Goal: Information Seeking & Learning: Learn about a topic

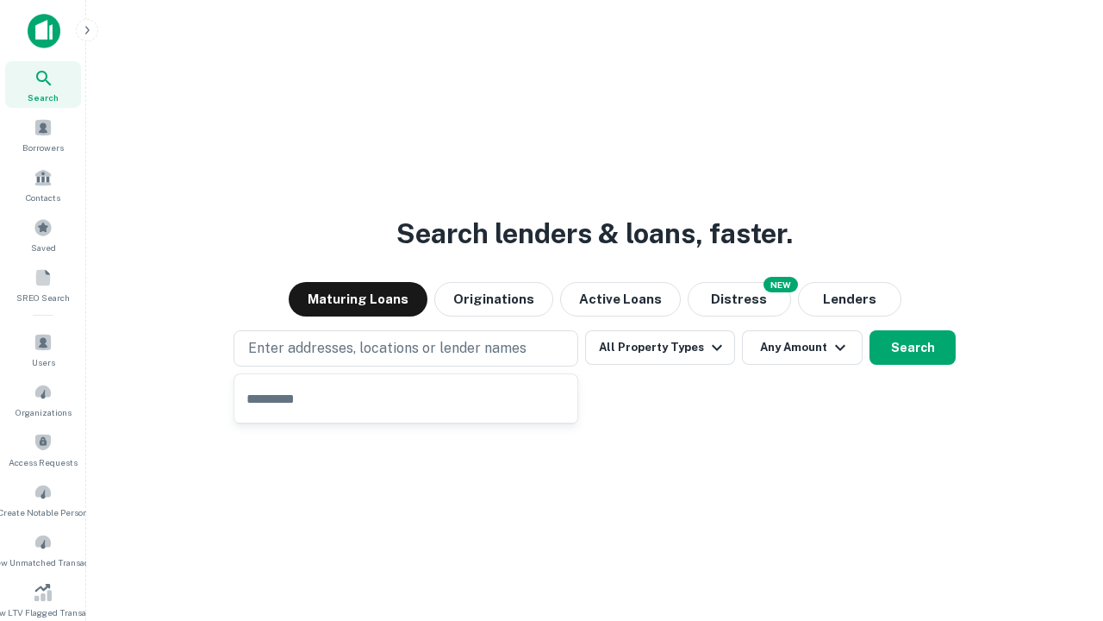
type input "**********"
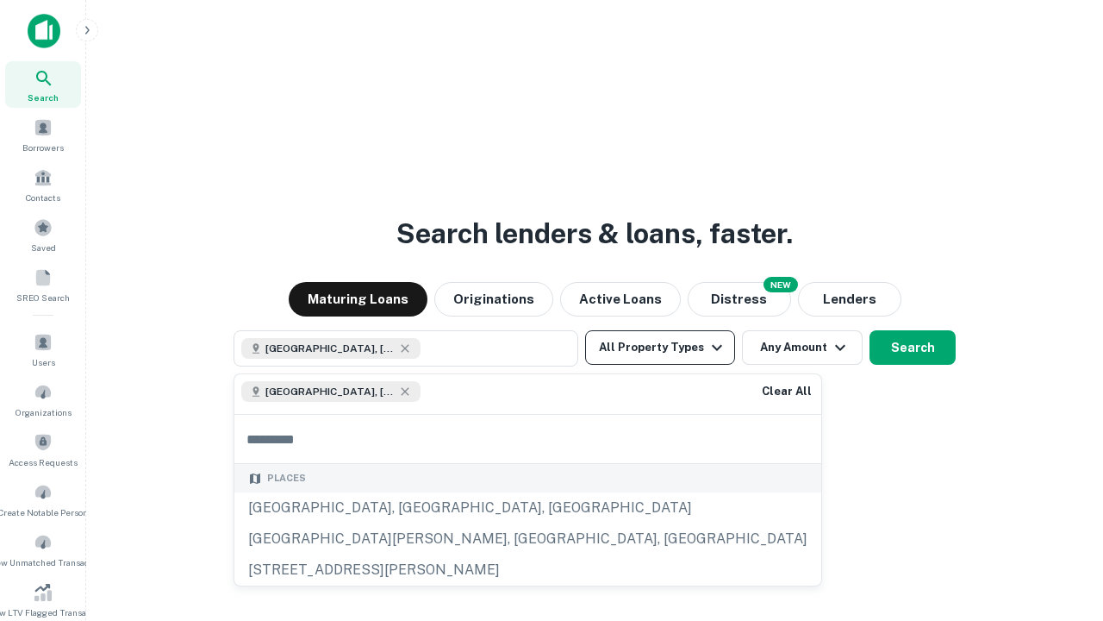
click at [660, 347] on button "All Property Types" at bounding box center [660, 347] width 150 height 34
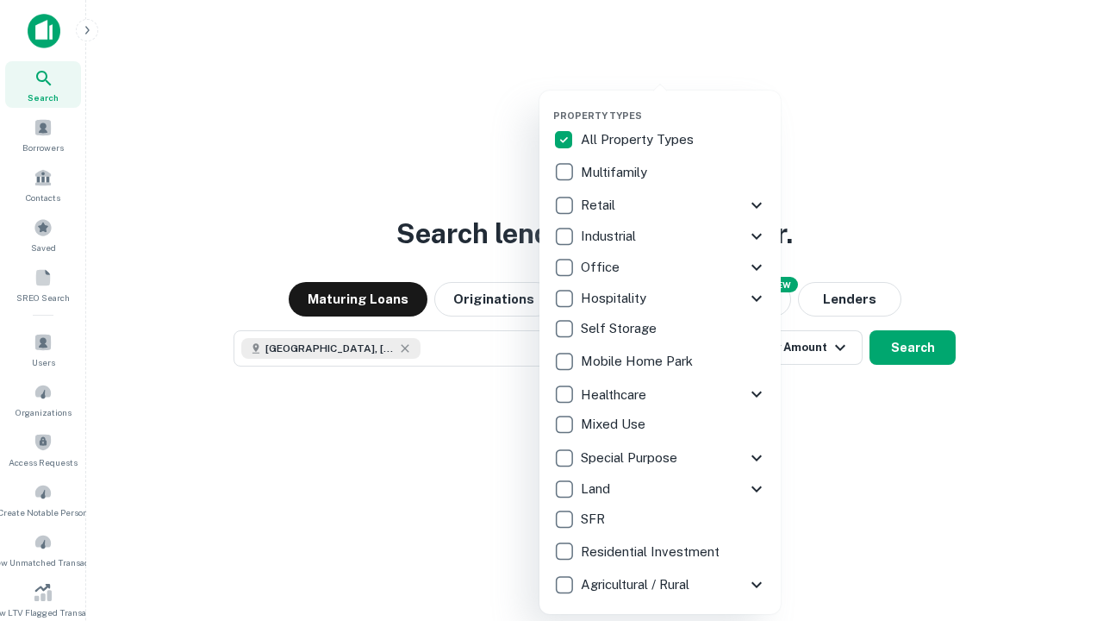
click at [674, 104] on button "button" at bounding box center [673, 104] width 241 height 1
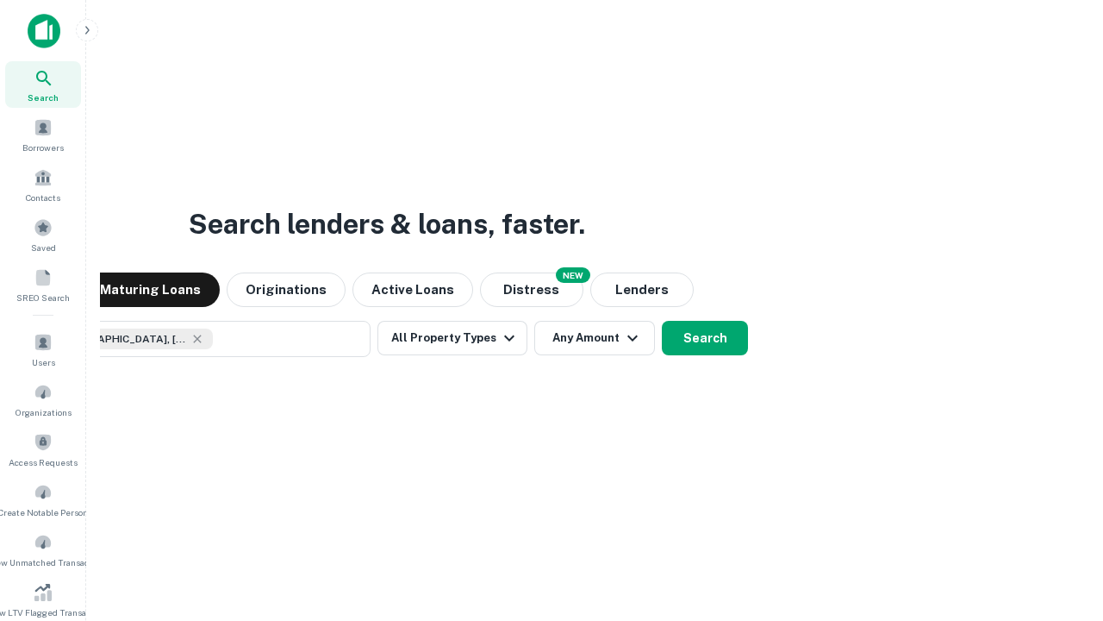
scroll to position [28, 0]
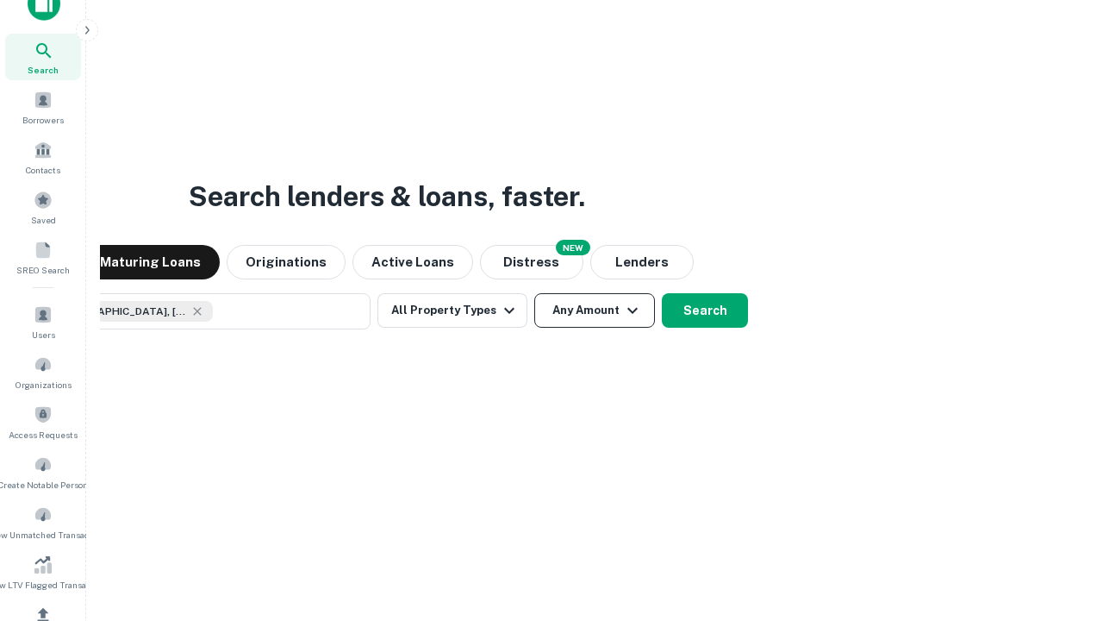
click at [534, 293] on button "Any Amount" at bounding box center [594, 310] width 121 height 34
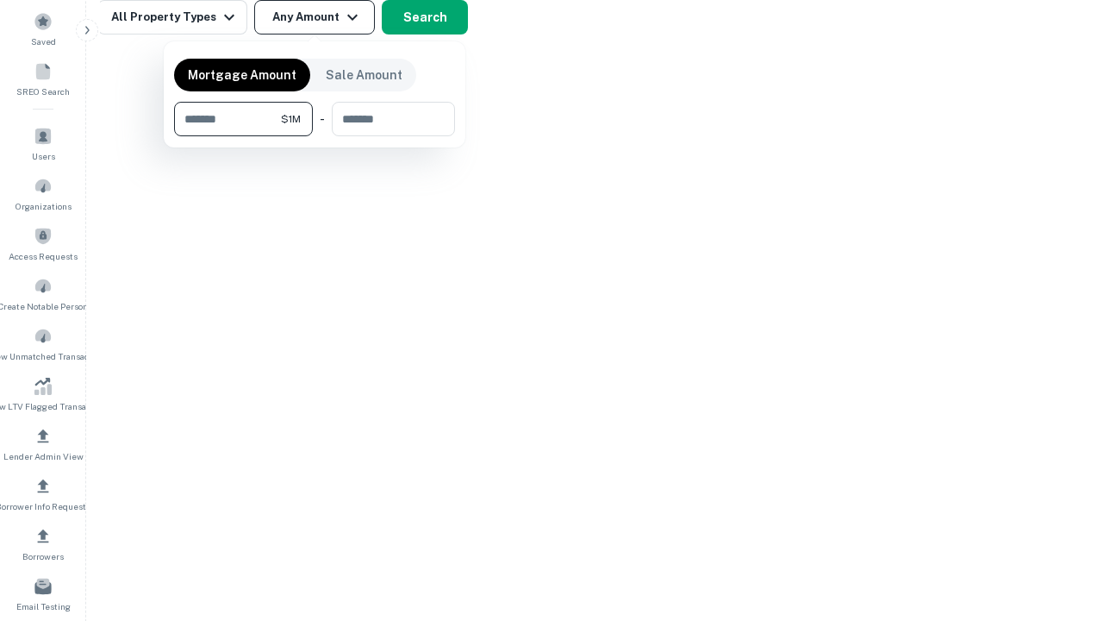
type input "*******"
click at [315, 136] on button "button" at bounding box center [314, 136] width 281 height 1
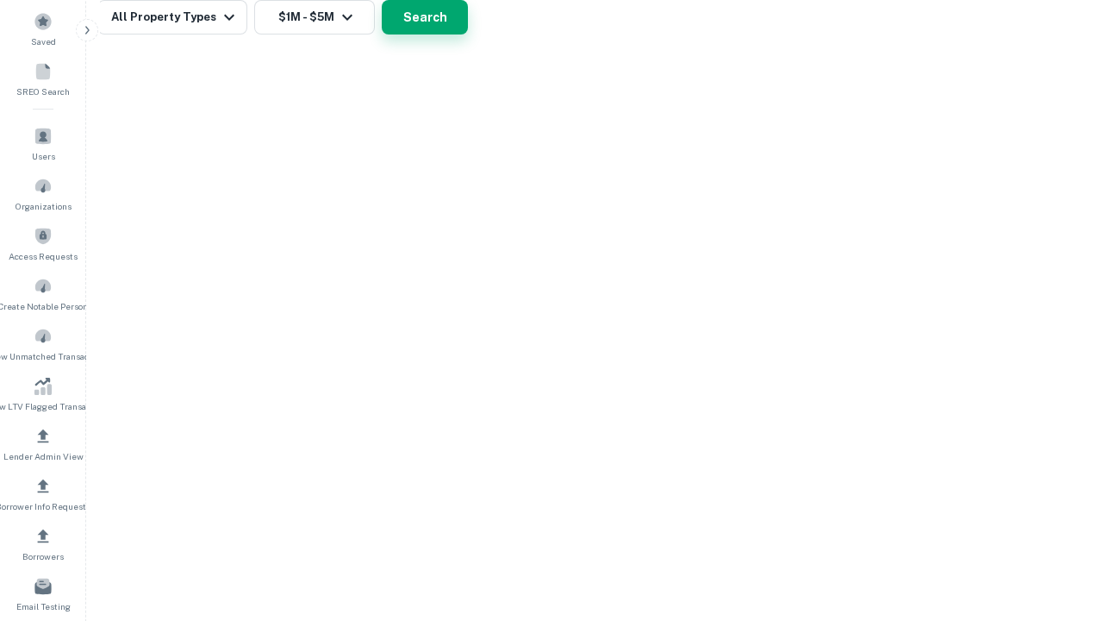
click at [468, 34] on button "Search" at bounding box center [425, 17] width 86 height 34
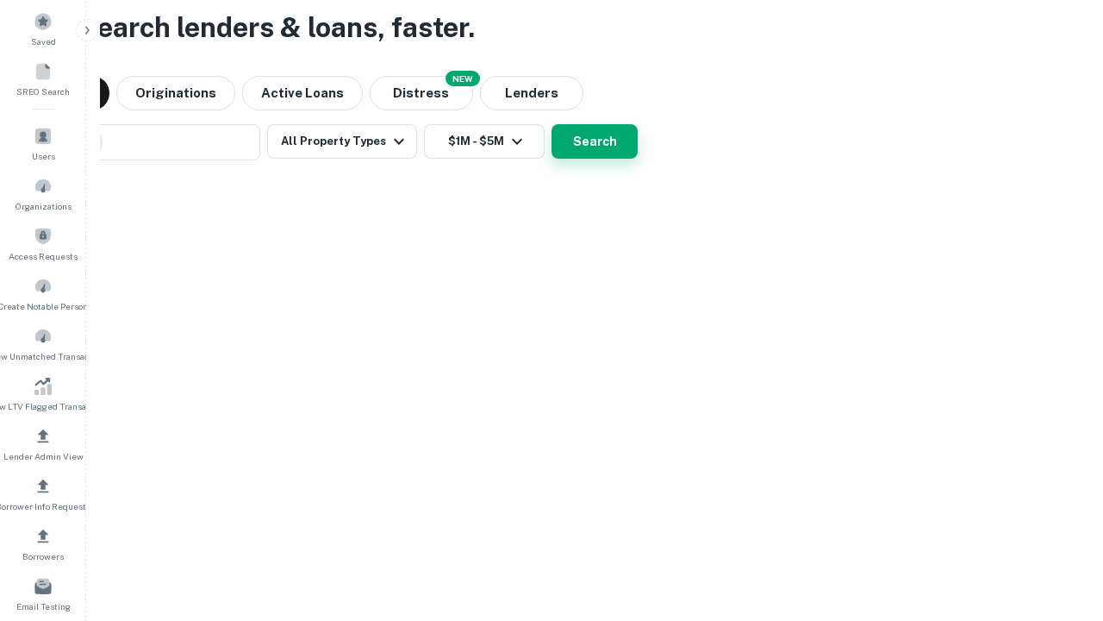
scroll to position [28, 0]
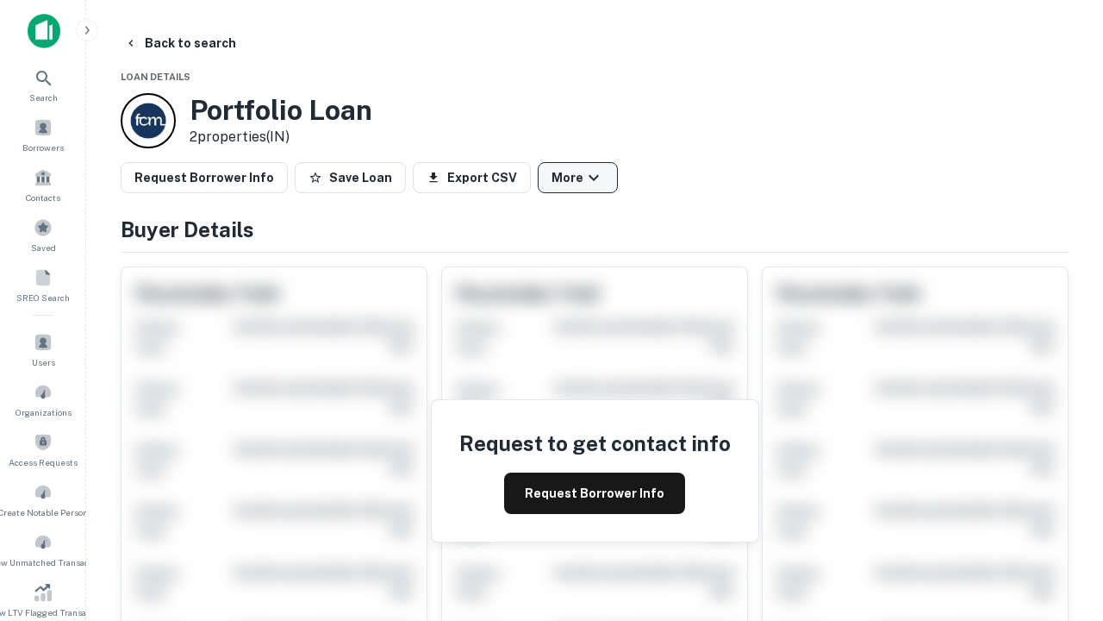
click at [578, 178] on button "More" at bounding box center [578, 177] width 80 height 31
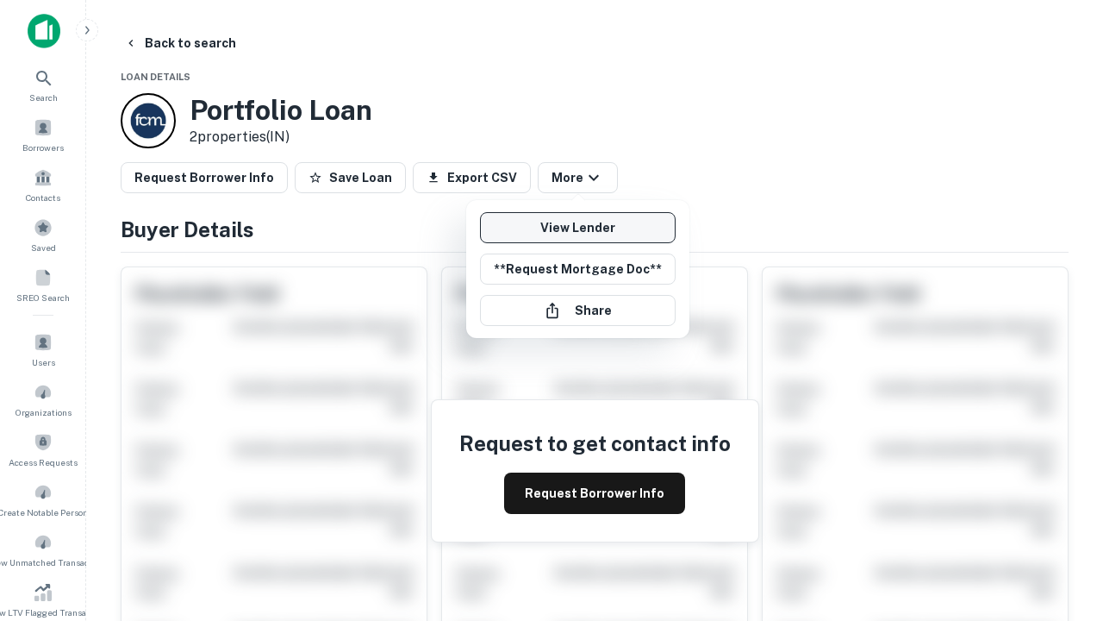
click at [578, 228] on link "View Lender" at bounding box center [578, 227] width 196 height 31
